Goal: Navigation & Orientation: Find specific page/section

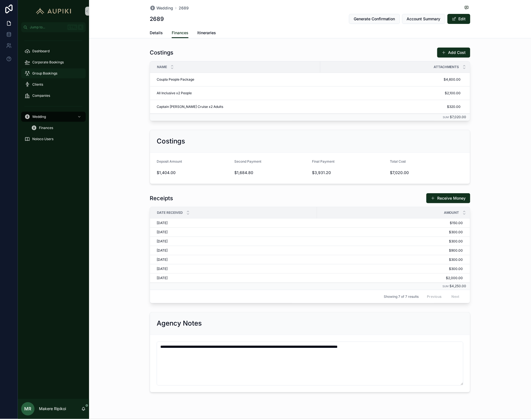
click at [50, 71] on span "Group Bookings" at bounding box center [44, 73] width 25 height 4
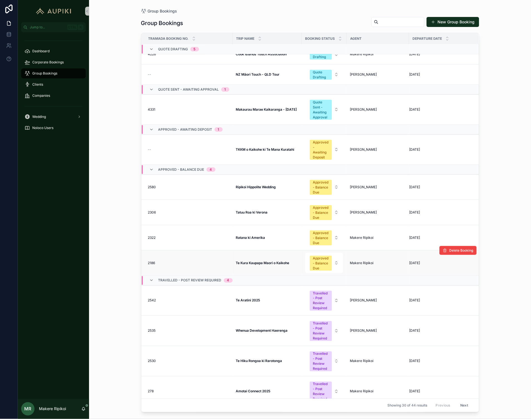
scroll to position [94, 0]
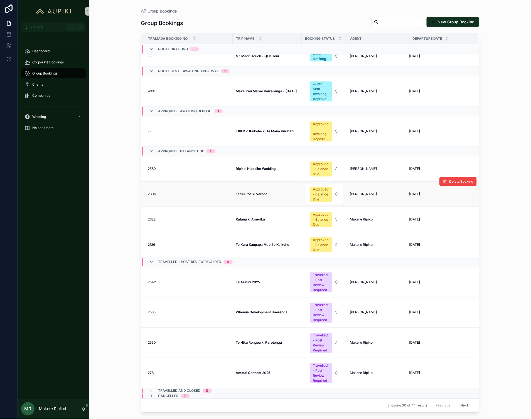
click at [255, 192] on strong "Tatuu Roa ki Verona" at bounding box center [252, 194] width 32 height 4
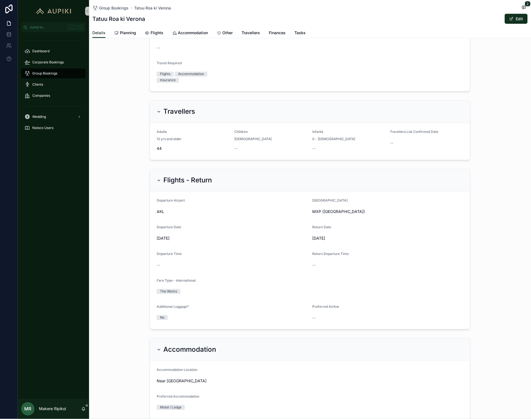
scroll to position [174, 0]
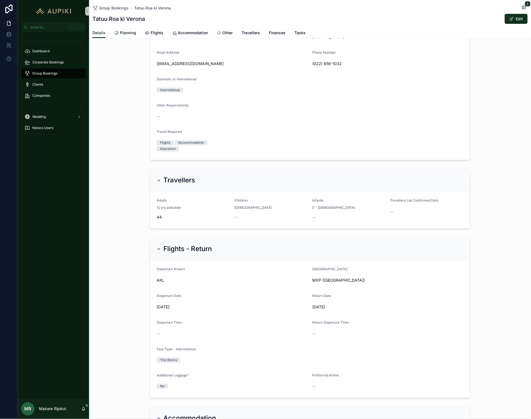
click at [128, 34] on span "Planning" at bounding box center [128, 33] width 16 height 6
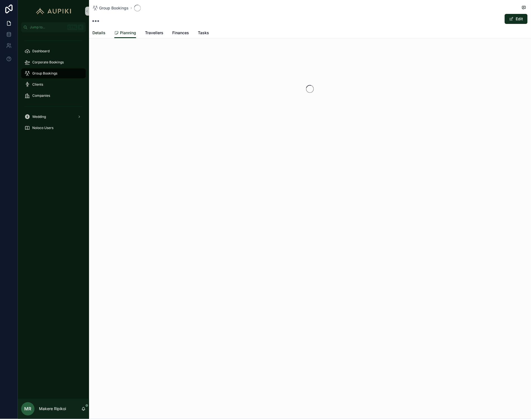
click at [103, 32] on span "Details" at bounding box center [98, 33] width 13 height 6
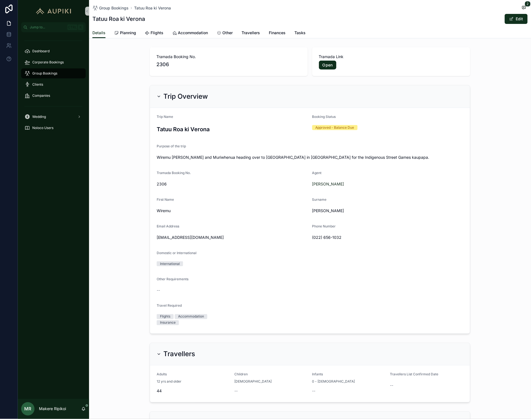
drag, startPoint x: 50, startPoint y: 71, endPoint x: 62, endPoint y: 73, distance: 12.4
click at [50, 71] on span "Group Bookings" at bounding box center [44, 73] width 25 height 4
